Goal: Information Seeking & Learning: Learn about a topic

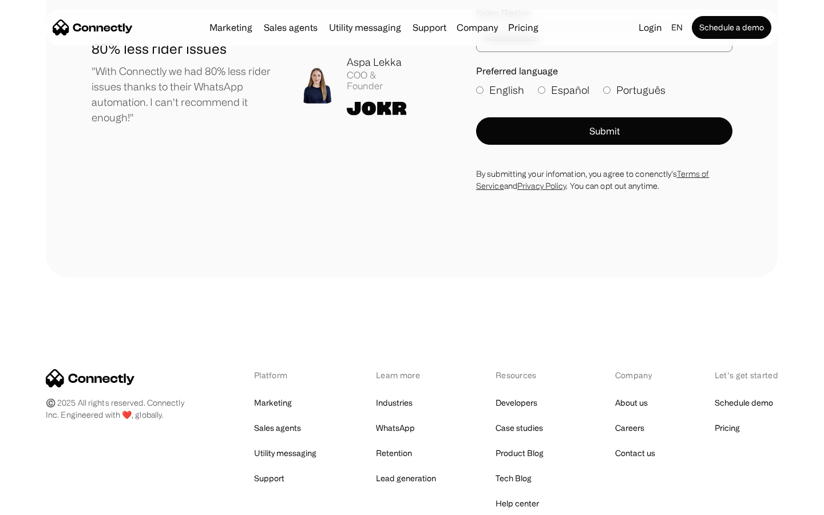
scroll to position [6287, 0]
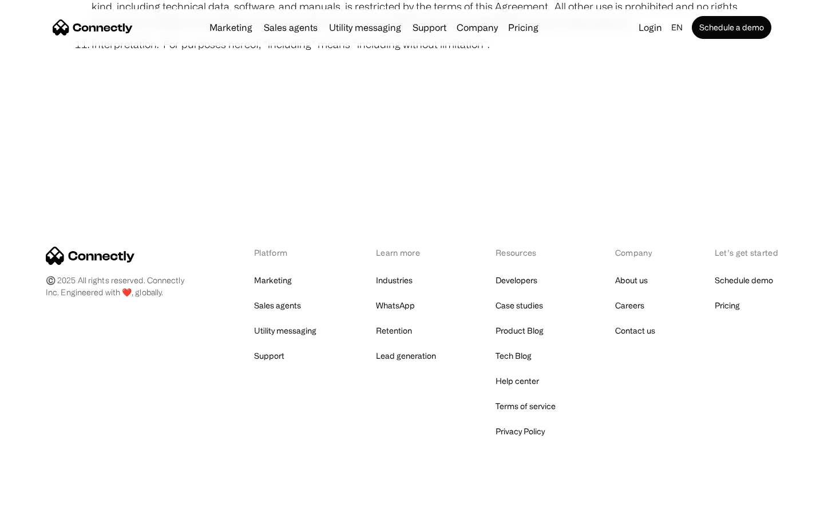
scroll to position [4202, 0]
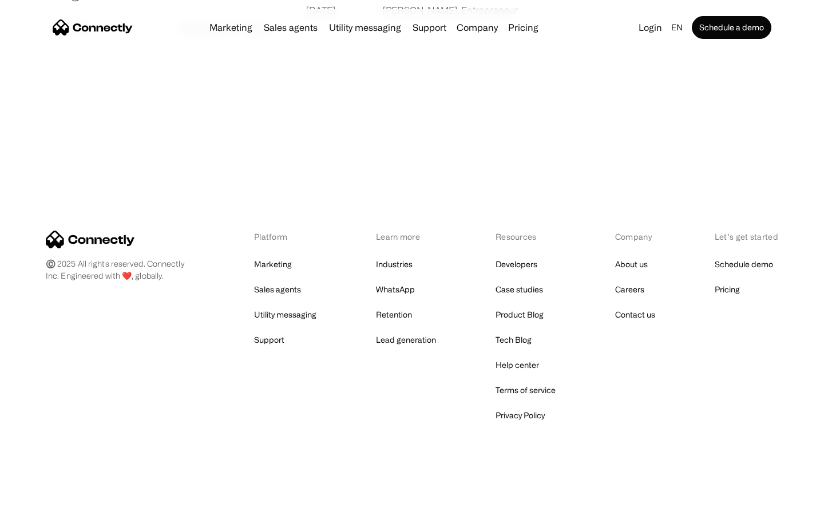
scroll to position [2198, 0]
